Goal: Navigation & Orientation: Understand site structure

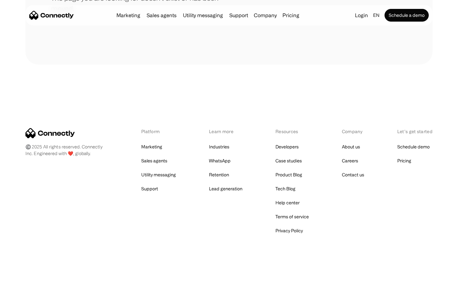
scroll to position [116, 0]
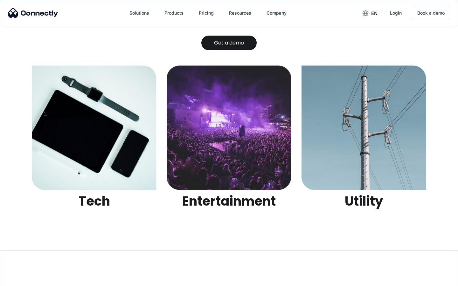
scroll to position [2007, 0]
